Goal: Find specific page/section: Find specific page/section

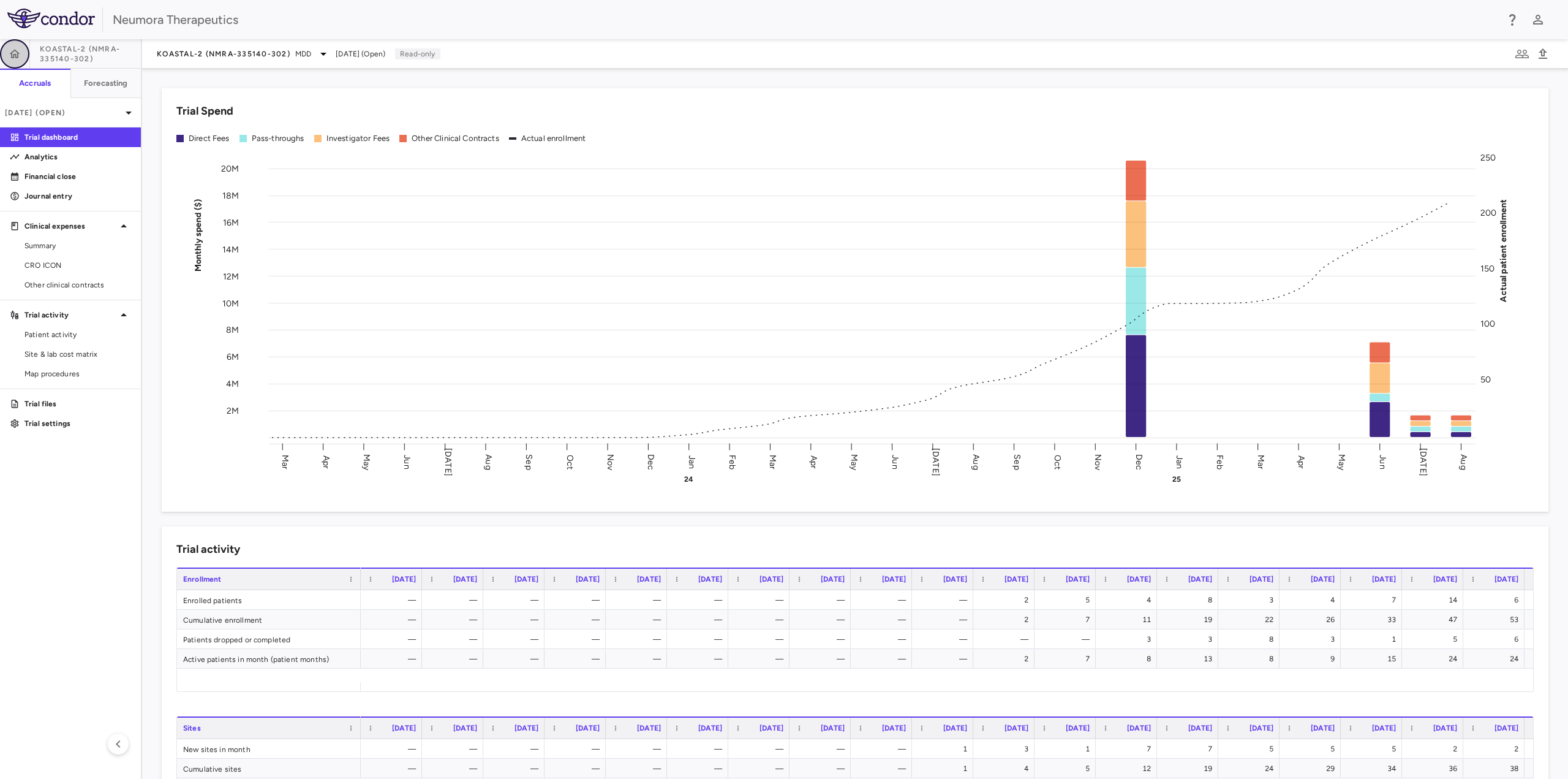
click at [12, 51] on icon "button" at bounding box center [14, 53] width 12 height 12
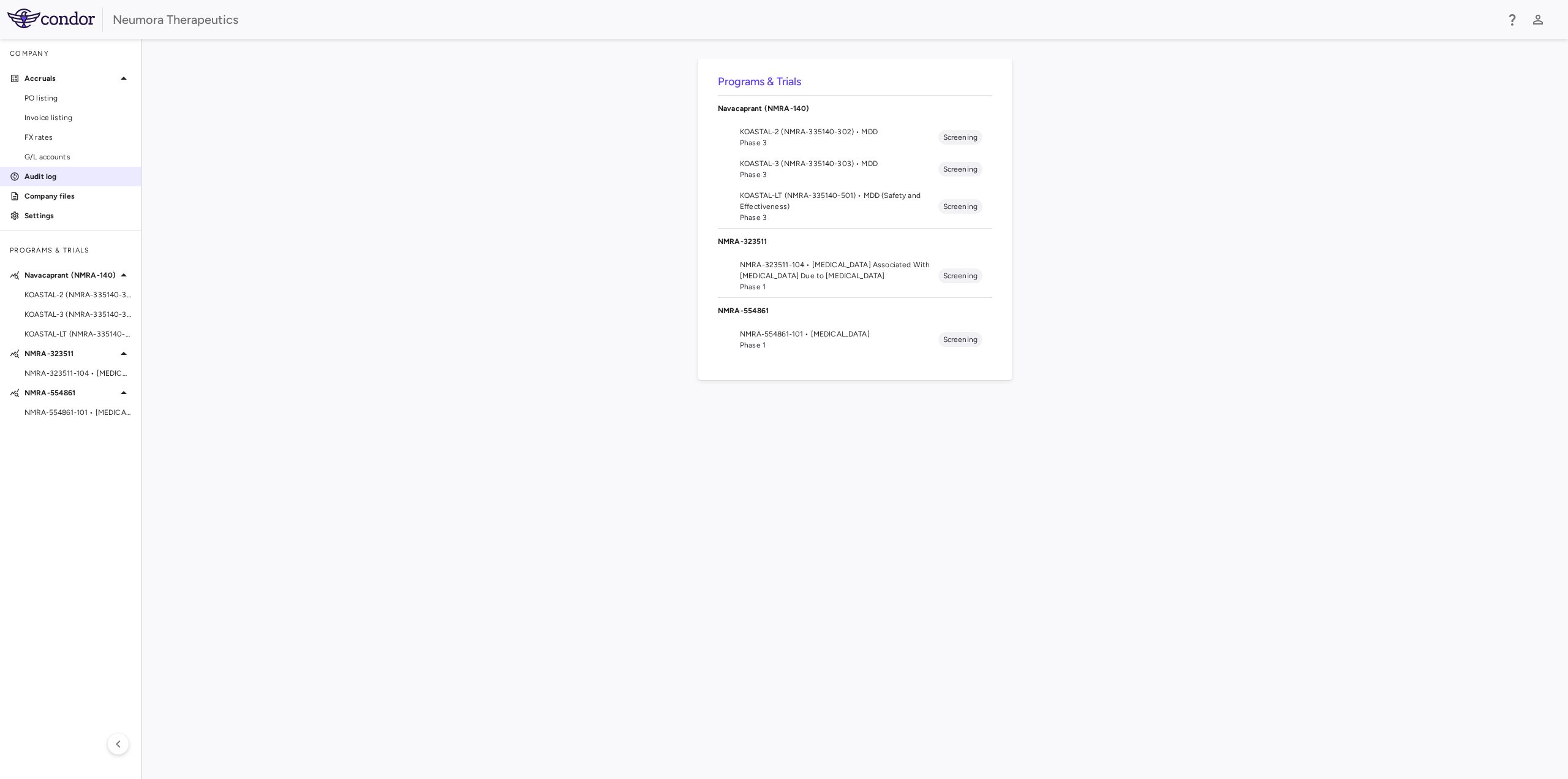
click at [51, 178] on p "Audit log" at bounding box center [78, 176] width 107 height 11
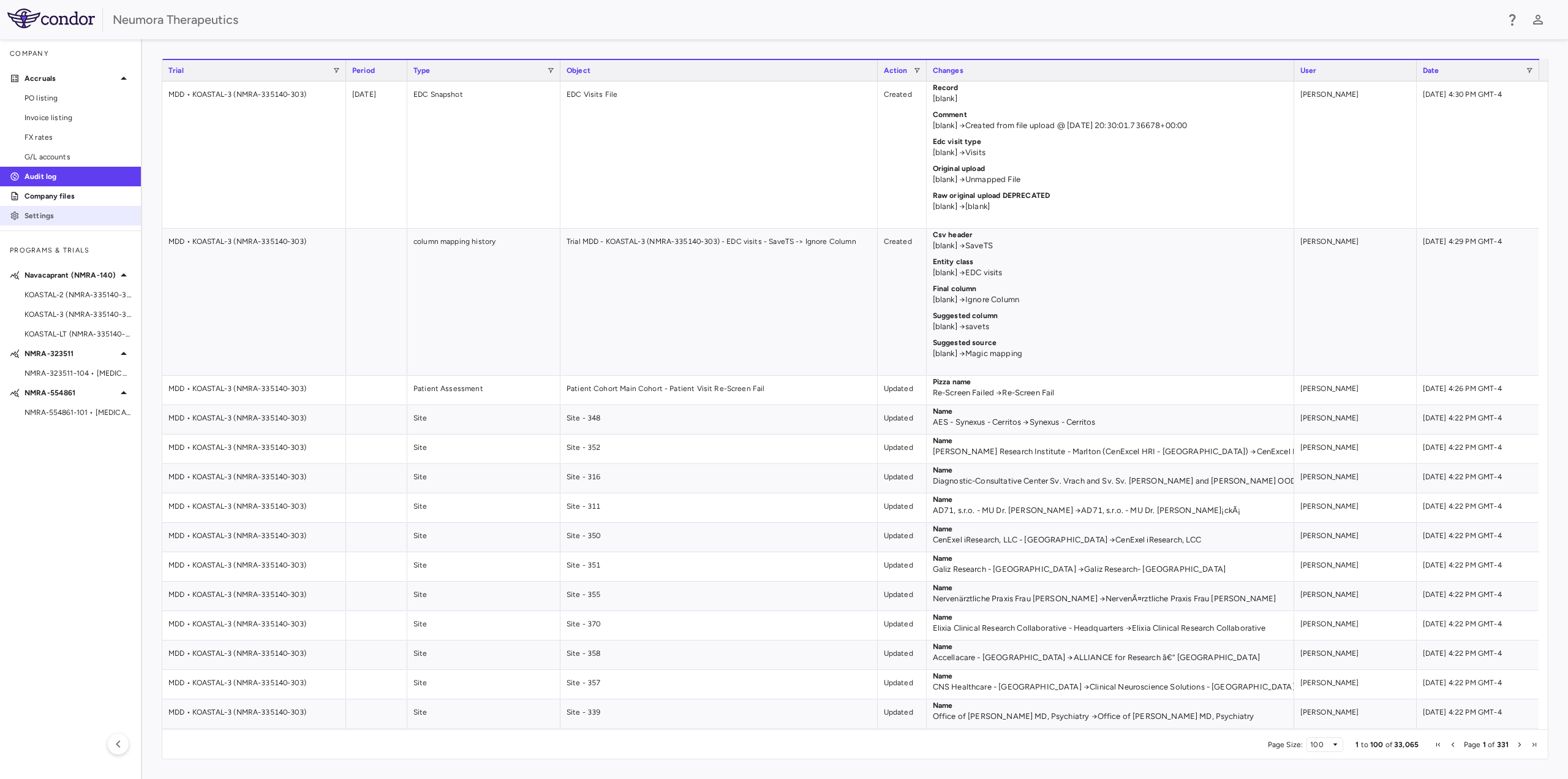
click at [46, 209] on link "Settings" at bounding box center [70, 216] width 141 height 18
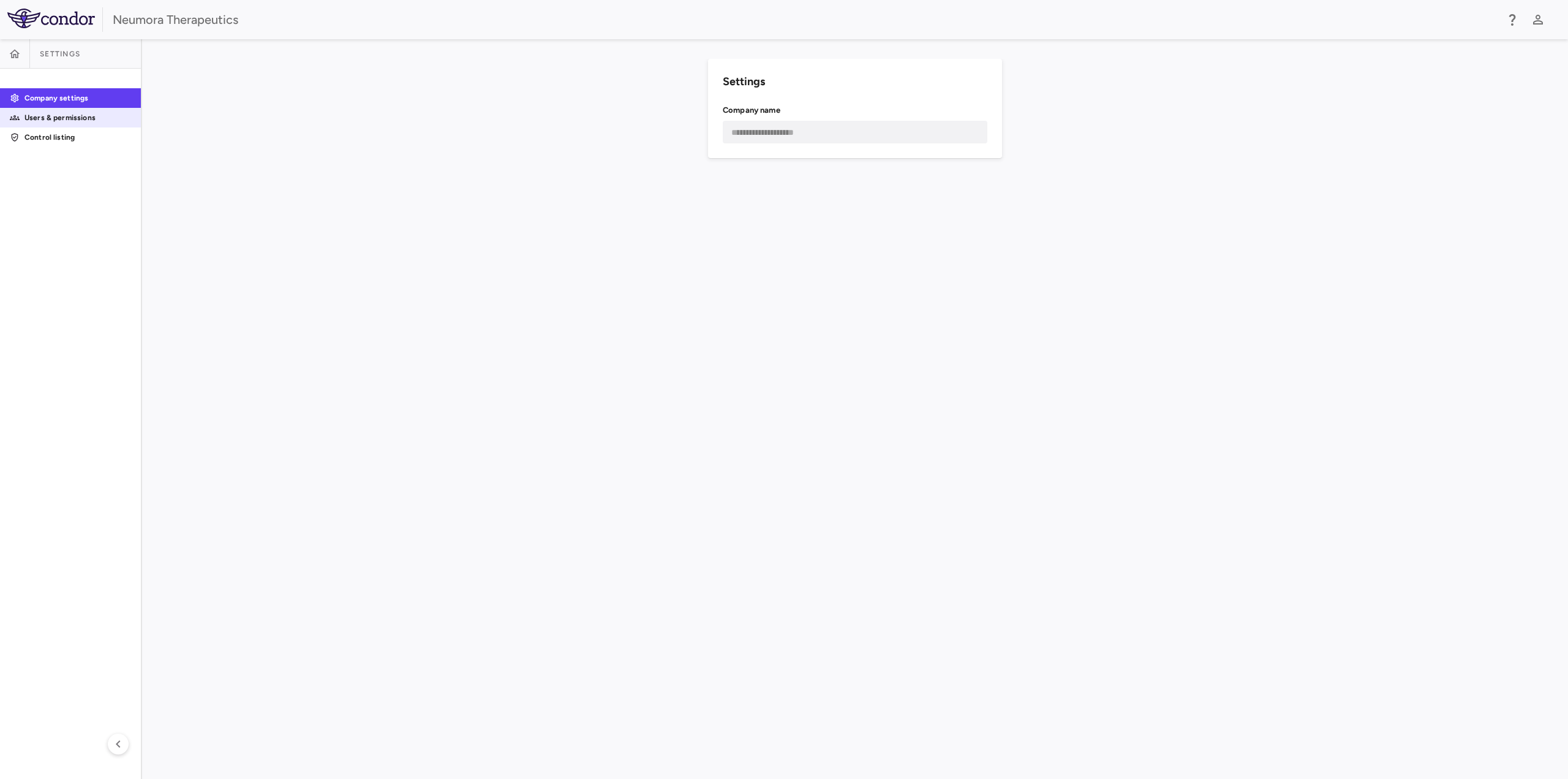
click at [69, 115] on p "Users & permissions" at bounding box center [78, 118] width 107 height 11
